Goal: Task Accomplishment & Management: Manage account settings

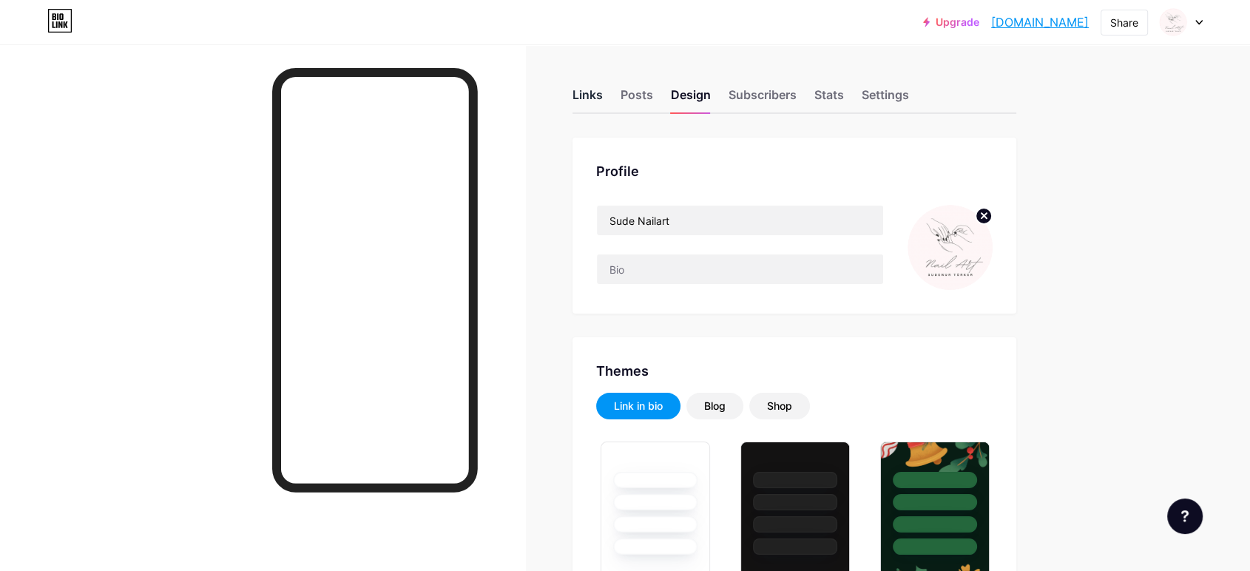
click at [603, 92] on div "Links" at bounding box center [587, 99] width 30 height 27
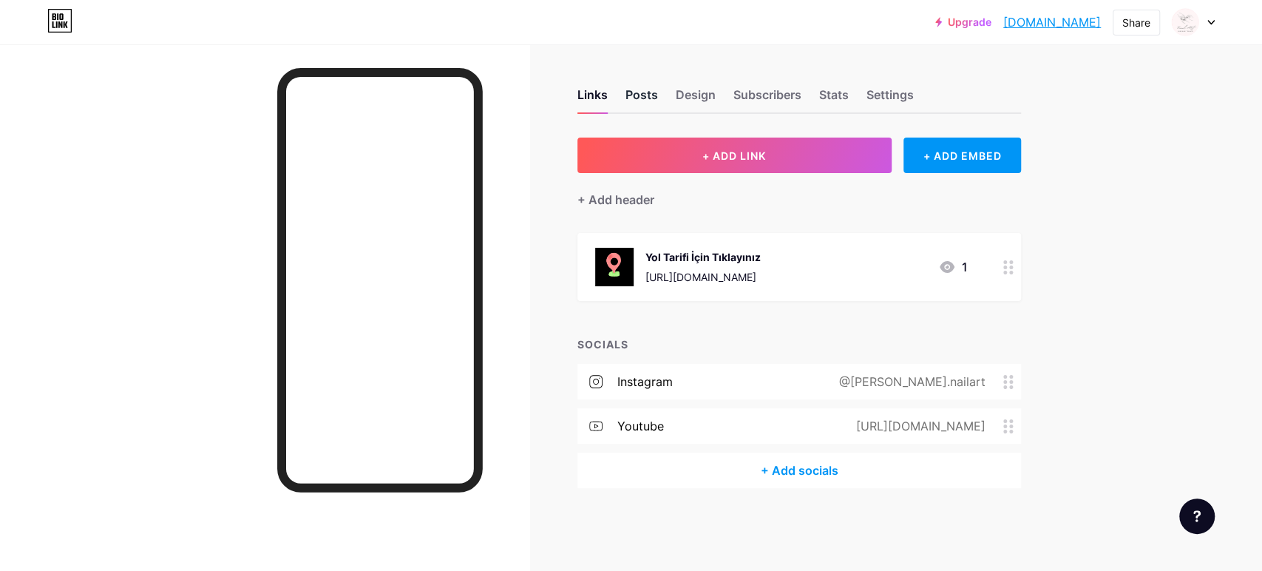
click at [656, 94] on div "Posts" at bounding box center [642, 99] width 33 height 27
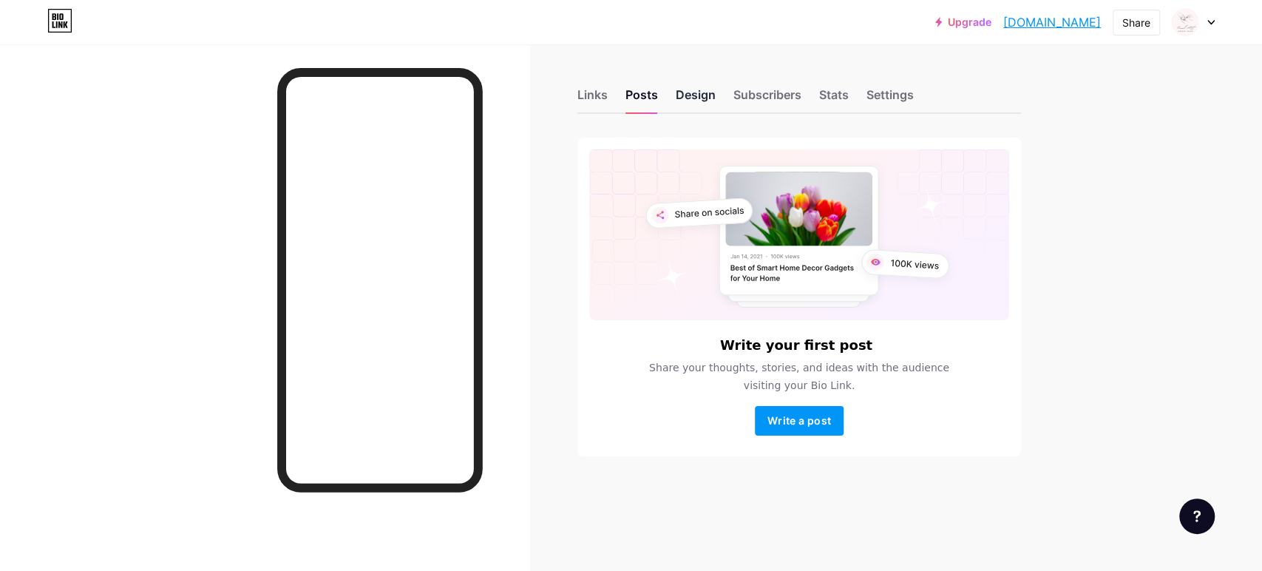
click at [683, 98] on div "Design" at bounding box center [696, 99] width 40 height 27
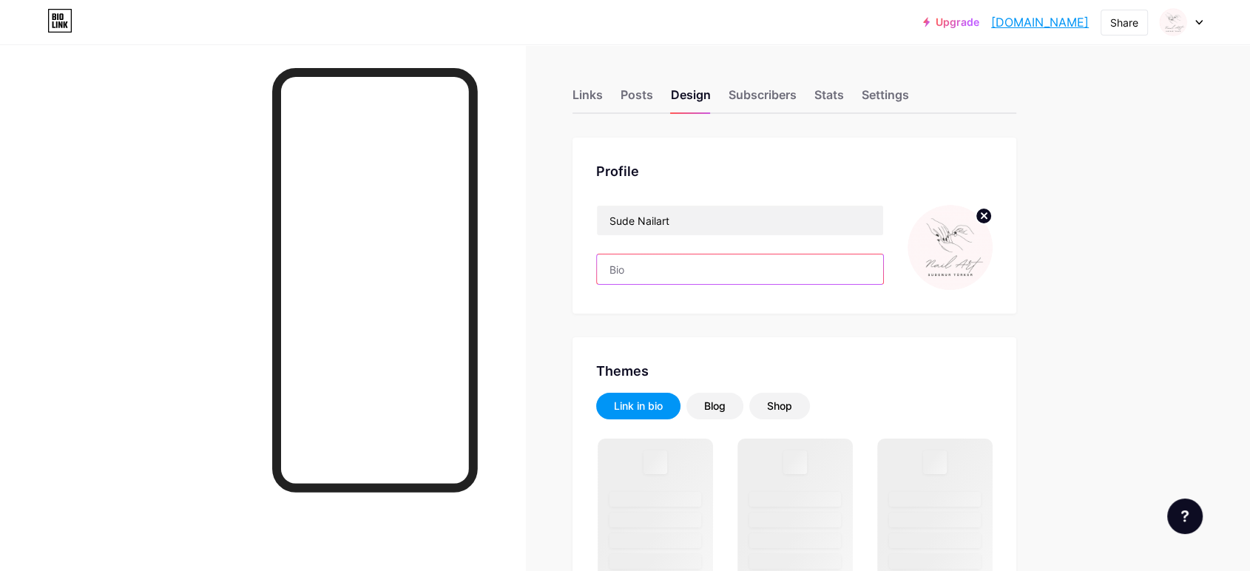
click at [716, 277] on input "text" at bounding box center [740, 269] width 286 height 30
paste input "Tarzını ellerine yansıt, parlamaya hazır ol ✨"
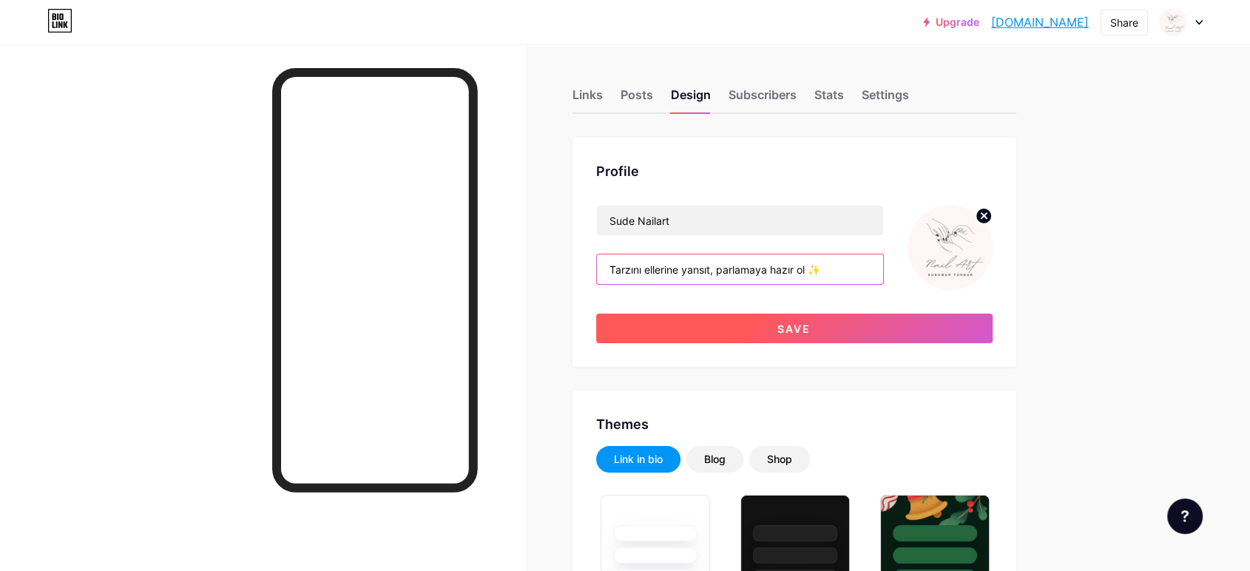
type input "Tarzını ellerine yansıt, parlamaya hazır ol ✨"
click at [844, 328] on button "Save" at bounding box center [794, 329] width 396 height 30
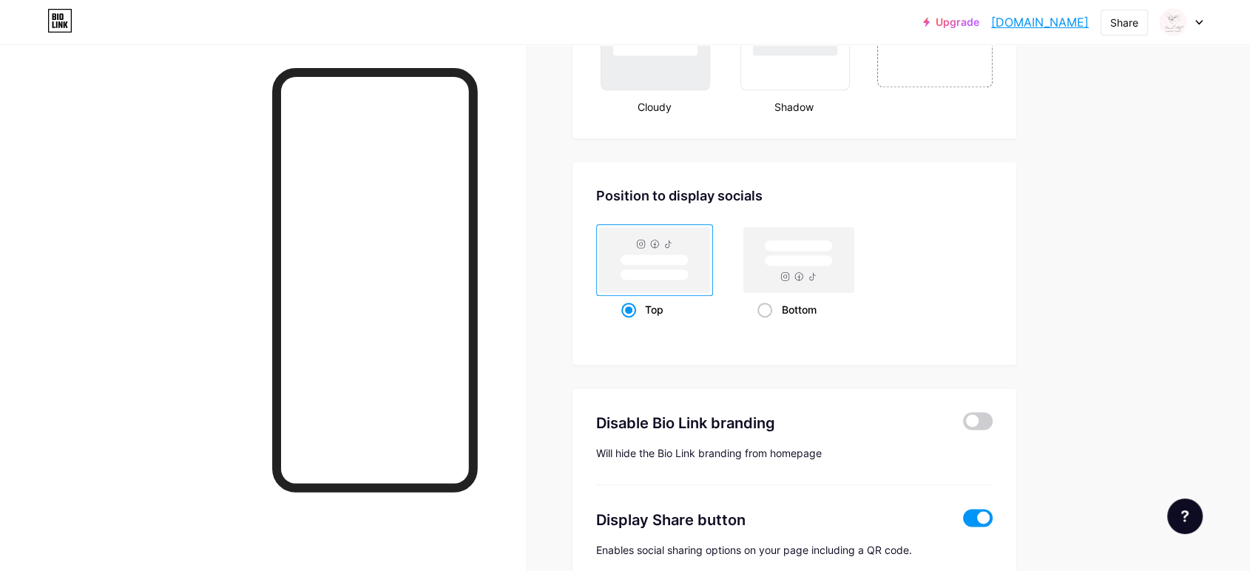
scroll to position [1860, 0]
click at [812, 312] on div "Bottom" at bounding box center [798, 310] width 82 height 27
click at [767, 324] on input "Bottom" at bounding box center [762, 329] width 10 height 10
radio input "true"
click at [674, 301] on div "Top" at bounding box center [654, 310] width 66 height 27
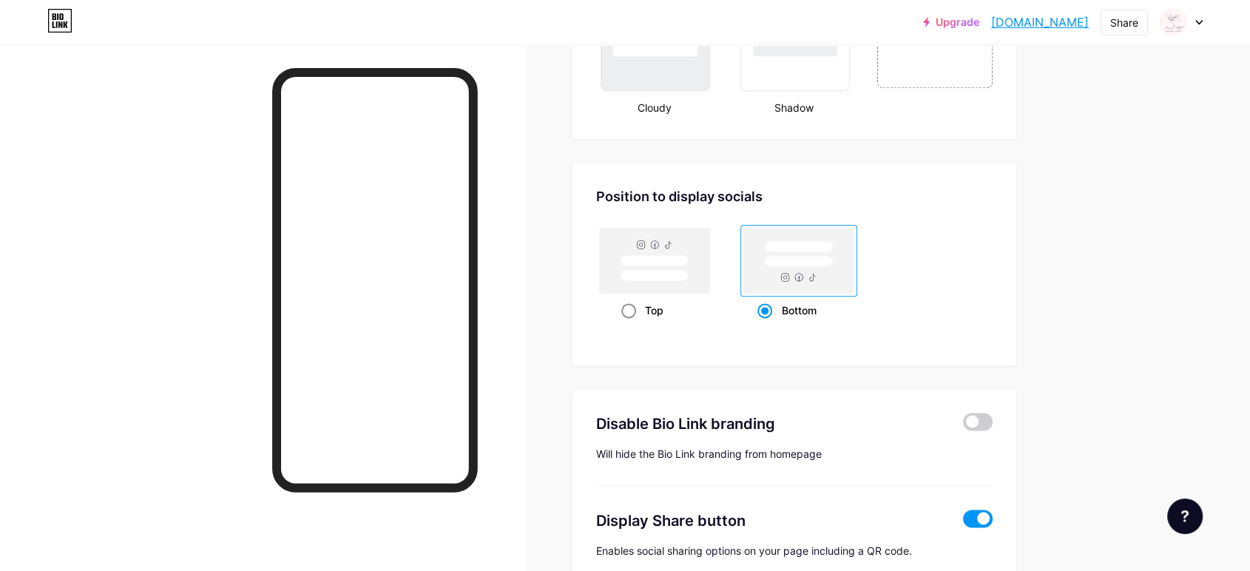
click at [631, 324] on input "Top" at bounding box center [626, 329] width 10 height 10
radio input "true"
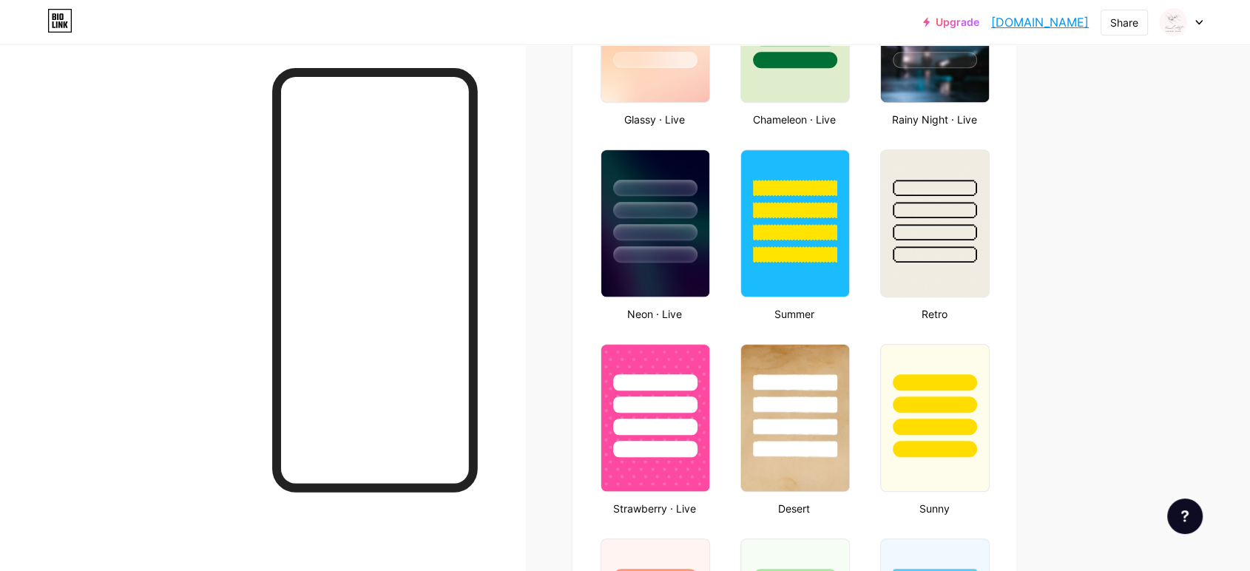
scroll to position [874, 0]
